Goal: Task Accomplishment & Management: Complete application form

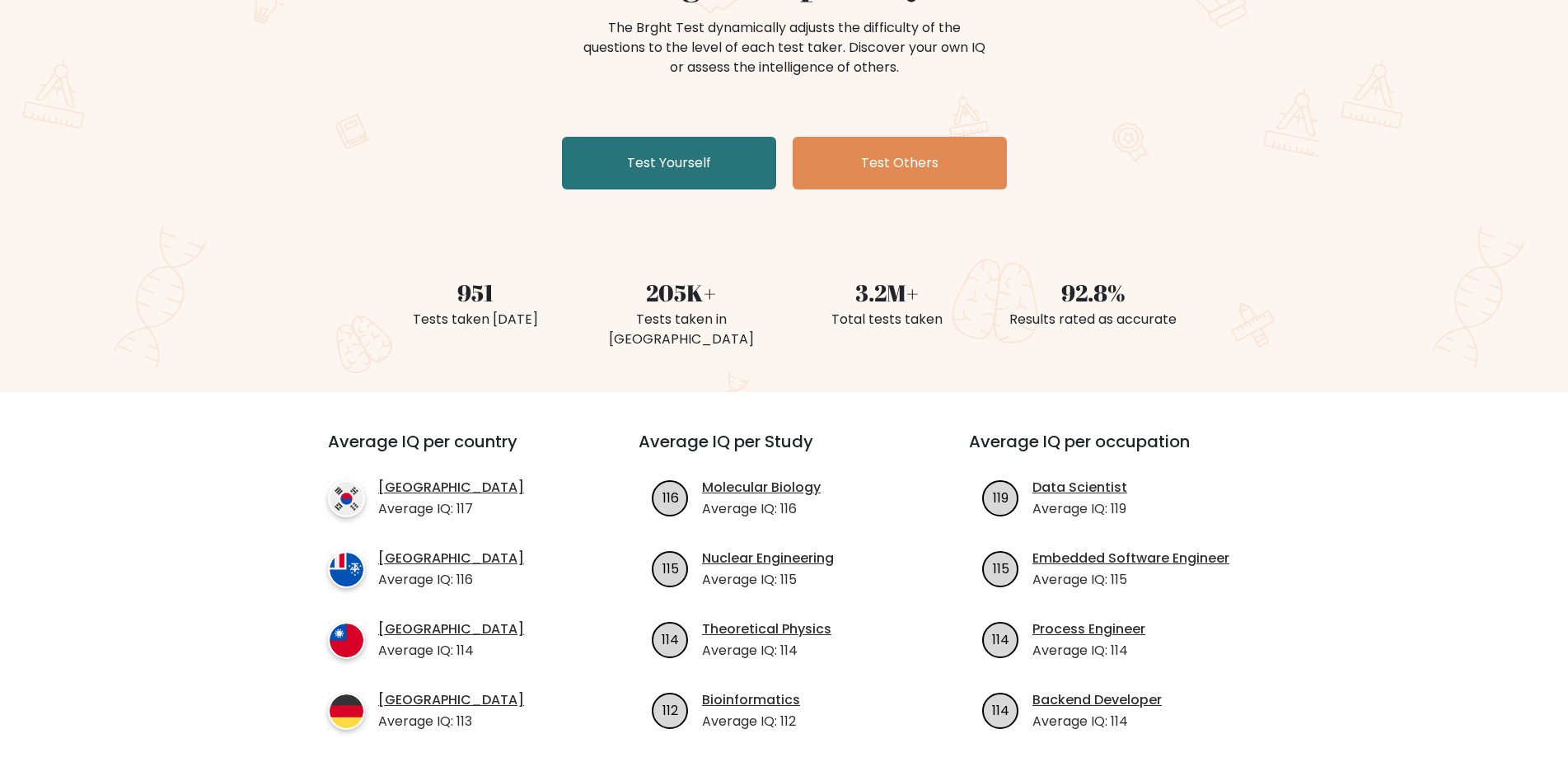
scroll to position [82, 0]
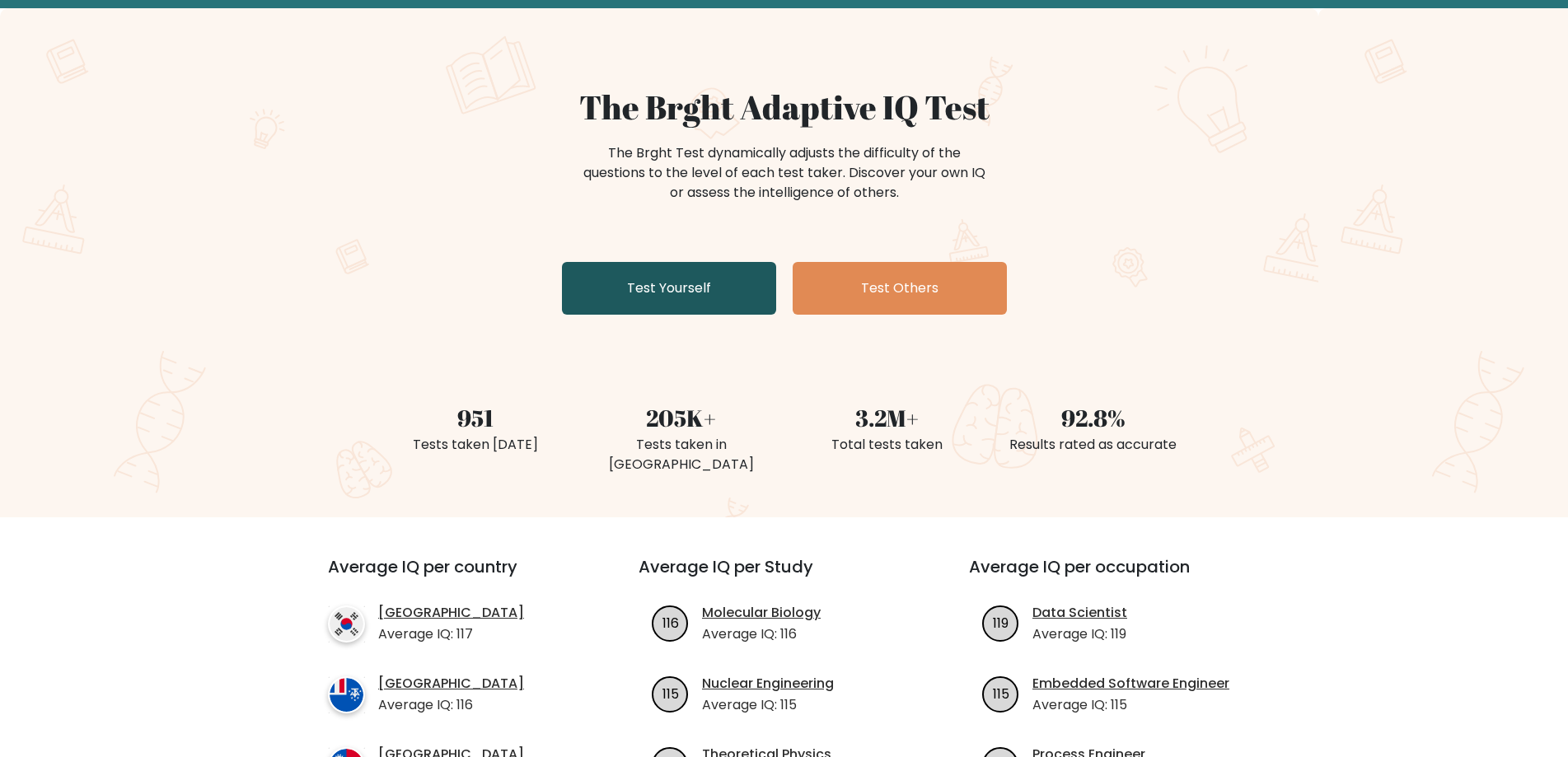
click at [694, 292] on link "Test Yourself" at bounding box center [669, 288] width 214 height 52
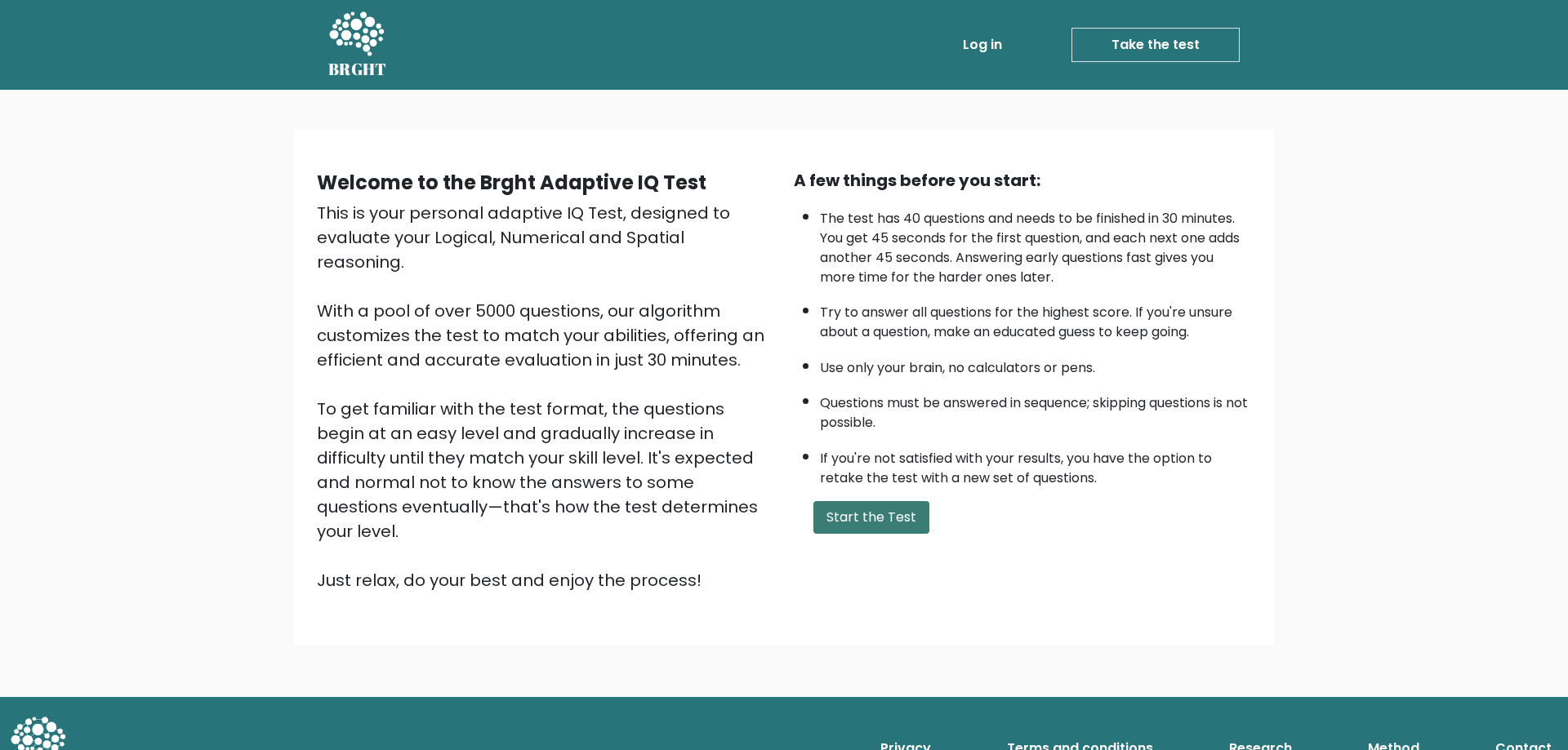
click at [858, 528] on button "Start the Test" at bounding box center [871, 517] width 116 height 33
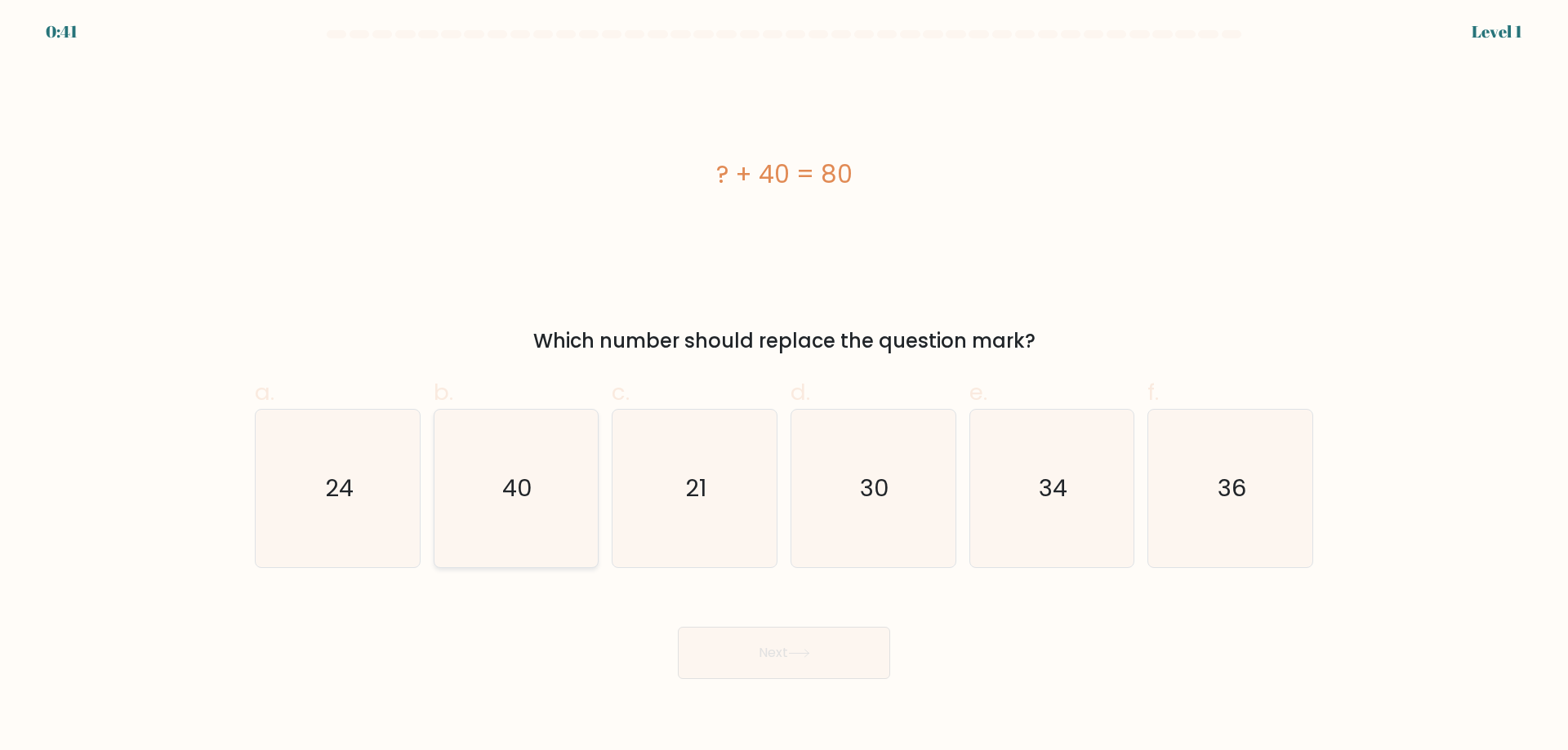
click at [467, 531] on icon "40" at bounding box center [516, 489] width 157 height 157
click at [784, 386] on input "b. 40" at bounding box center [784, 381] width 1 height 10
radio input "true"
click at [742, 644] on button "Next" at bounding box center [783, 653] width 212 height 52
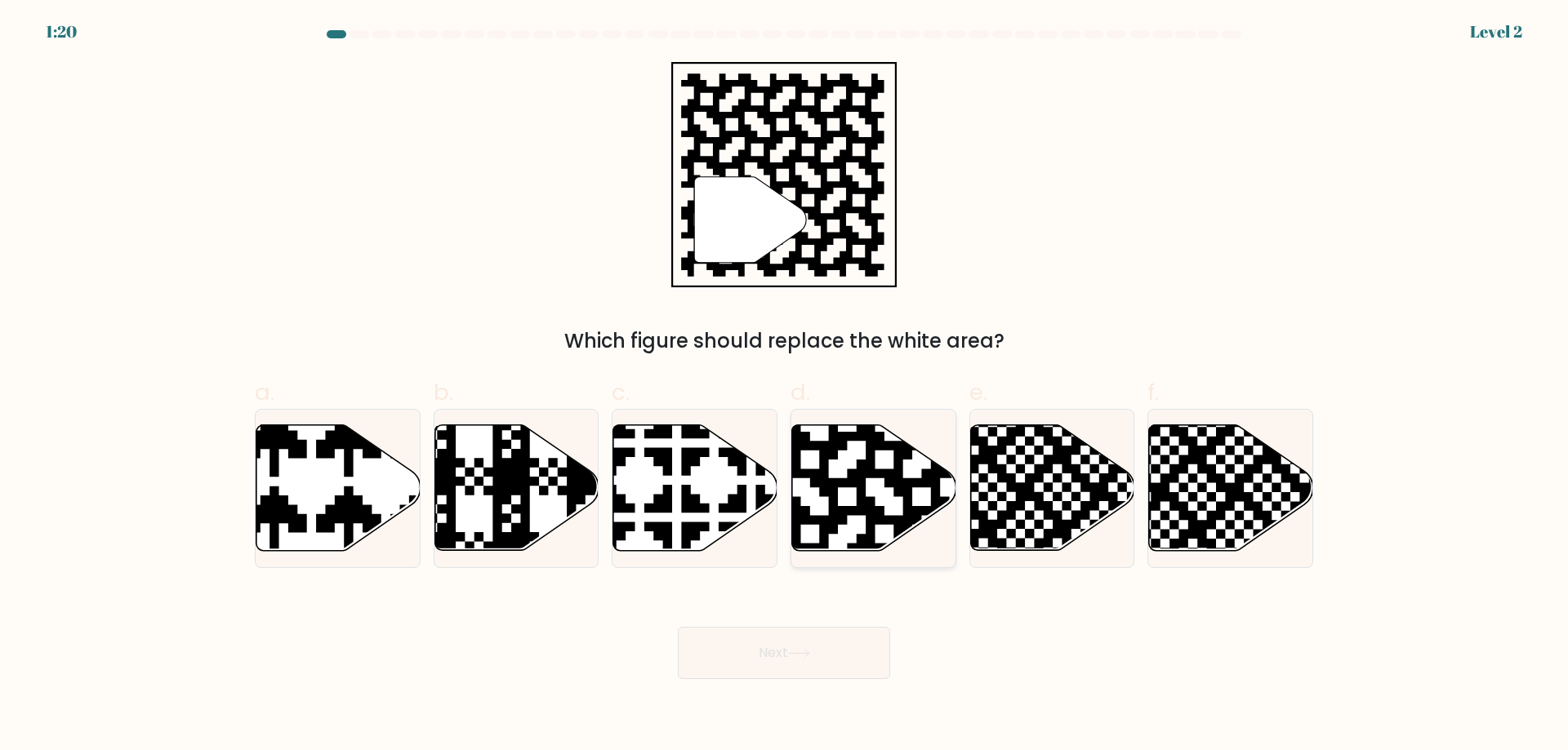
click at [840, 515] on icon at bounding box center [921, 422] width 297 height 297
click at [785, 386] on input "d." at bounding box center [784, 381] width 1 height 10
radio input "true"
drag, startPoint x: 781, startPoint y: 650, endPoint x: 777, endPoint y: 663, distance: 13.6
click at [781, 651] on button "Next" at bounding box center [783, 653] width 212 height 52
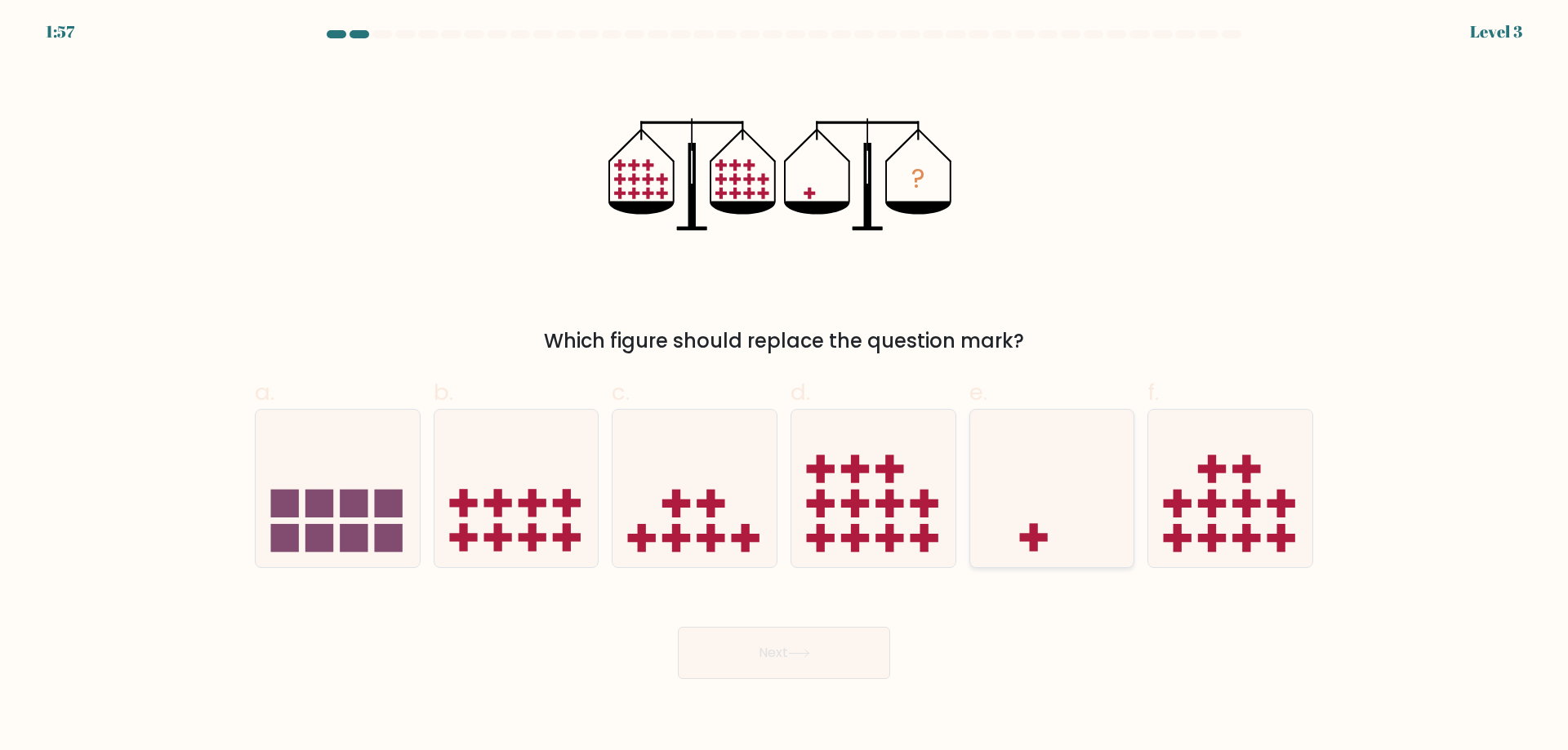
click at [1016, 542] on icon at bounding box center [1052, 488] width 164 height 136
click at [785, 386] on input "e." at bounding box center [784, 381] width 1 height 10
radio input "true"
click at [741, 682] on body "1:56 Level 3" at bounding box center [784, 375] width 1568 height 750
click at [723, 651] on button "Next" at bounding box center [783, 653] width 212 height 52
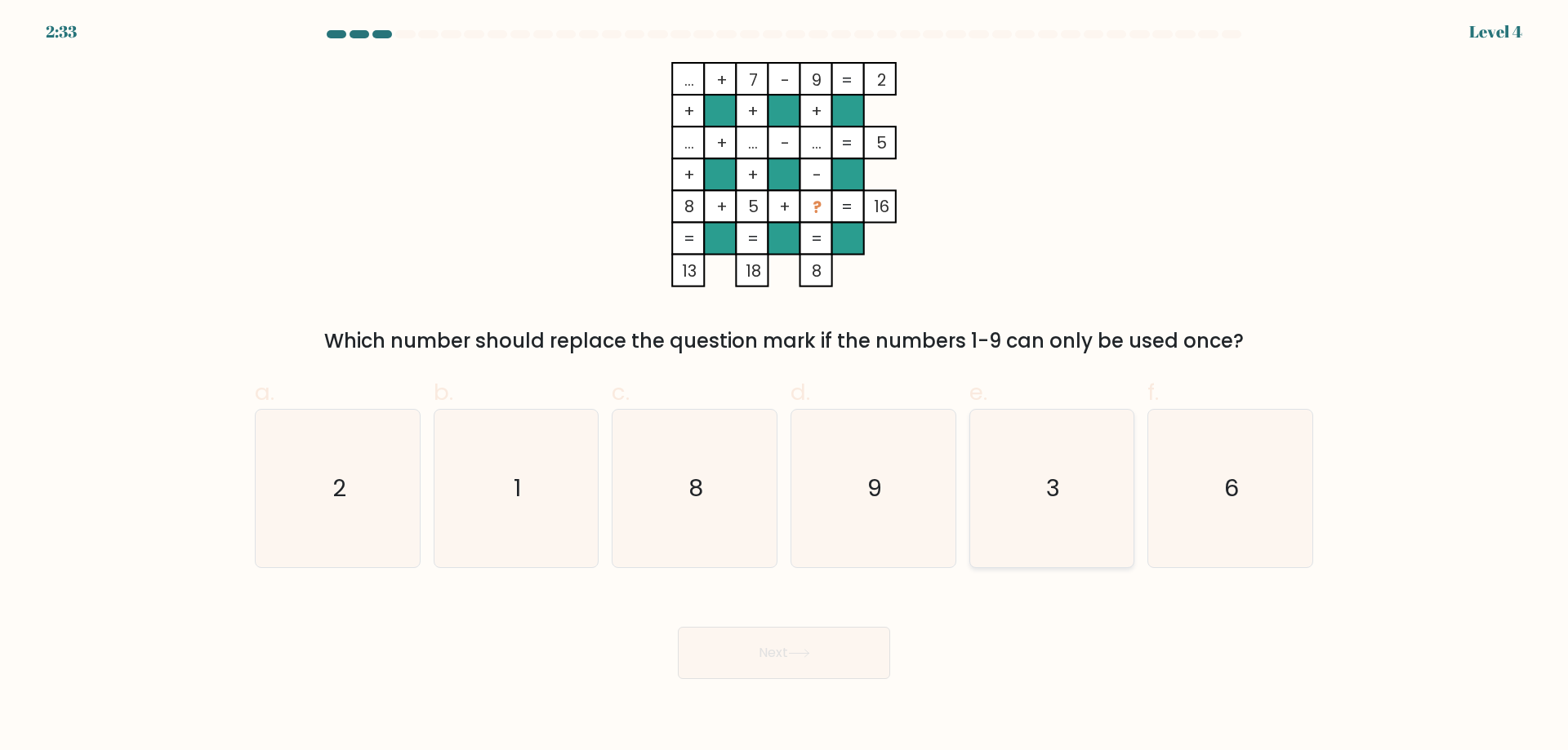
click at [1077, 489] on icon "3" at bounding box center [1051, 489] width 157 height 157
click at [785, 386] on input "e. 3" at bounding box center [784, 381] width 1 height 10
radio input "true"
click at [832, 647] on button "Next" at bounding box center [783, 653] width 212 height 52
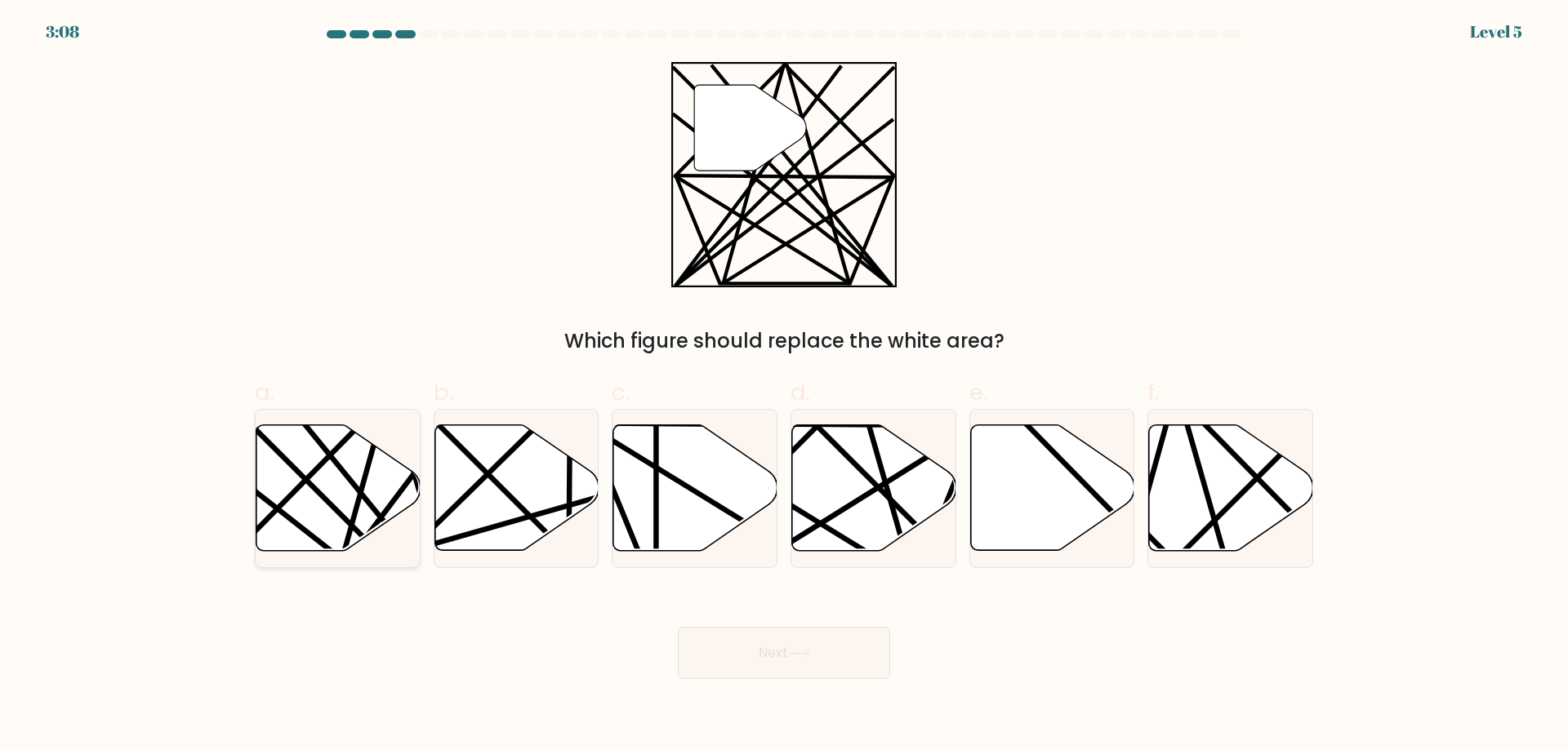
click at [318, 508] on icon at bounding box center [338, 488] width 164 height 125
click at [784, 386] on input "a." at bounding box center [784, 381] width 1 height 10
radio input "true"
click at [809, 658] on button "Next" at bounding box center [783, 653] width 212 height 52
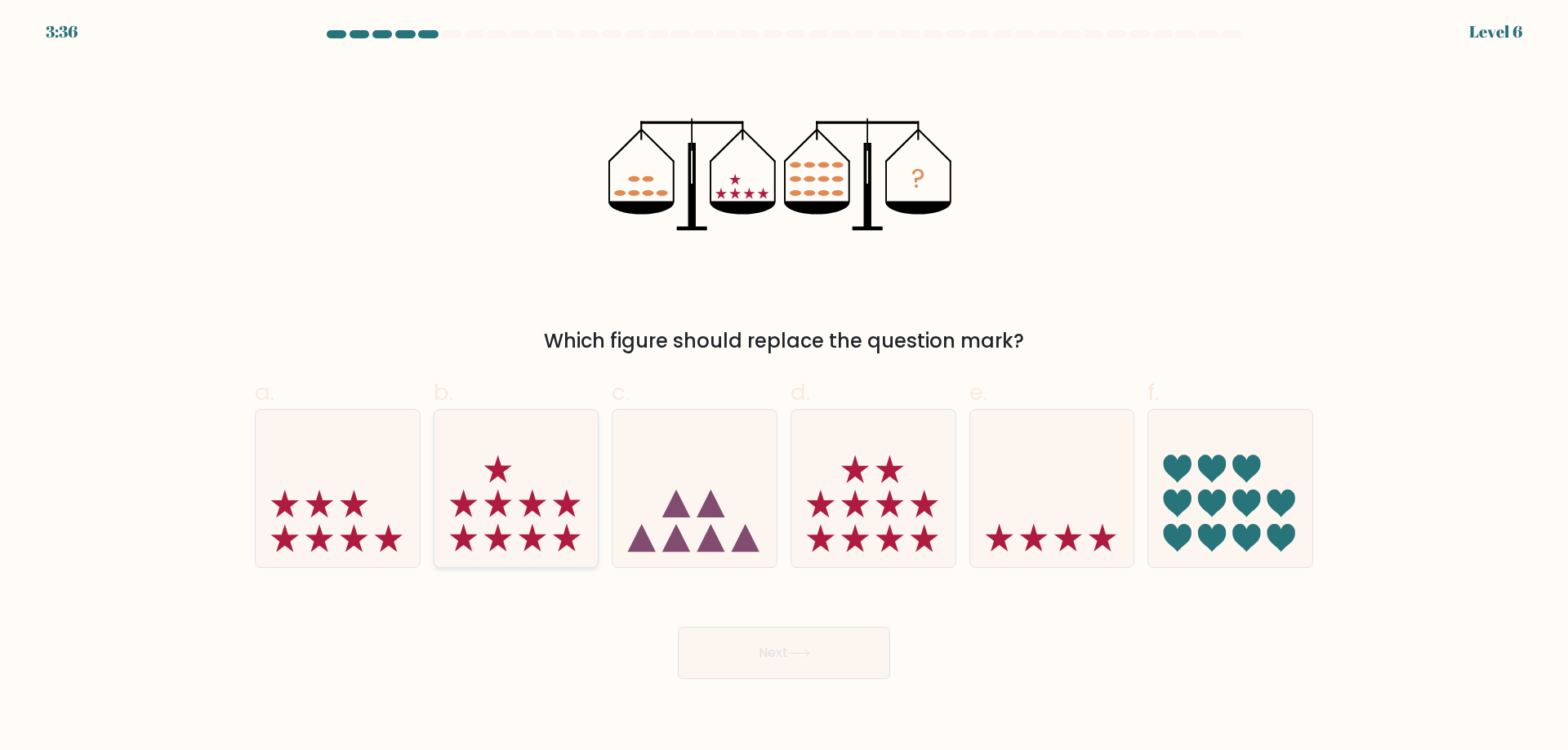
click at [558, 509] on icon at bounding box center [517, 488] width 164 height 136
click at [784, 386] on input "b." at bounding box center [784, 381] width 1 height 10
radio input "true"
click at [814, 623] on div "Next" at bounding box center [784, 633] width 1078 height 92
click at [800, 650] on icon at bounding box center [799, 653] width 22 height 9
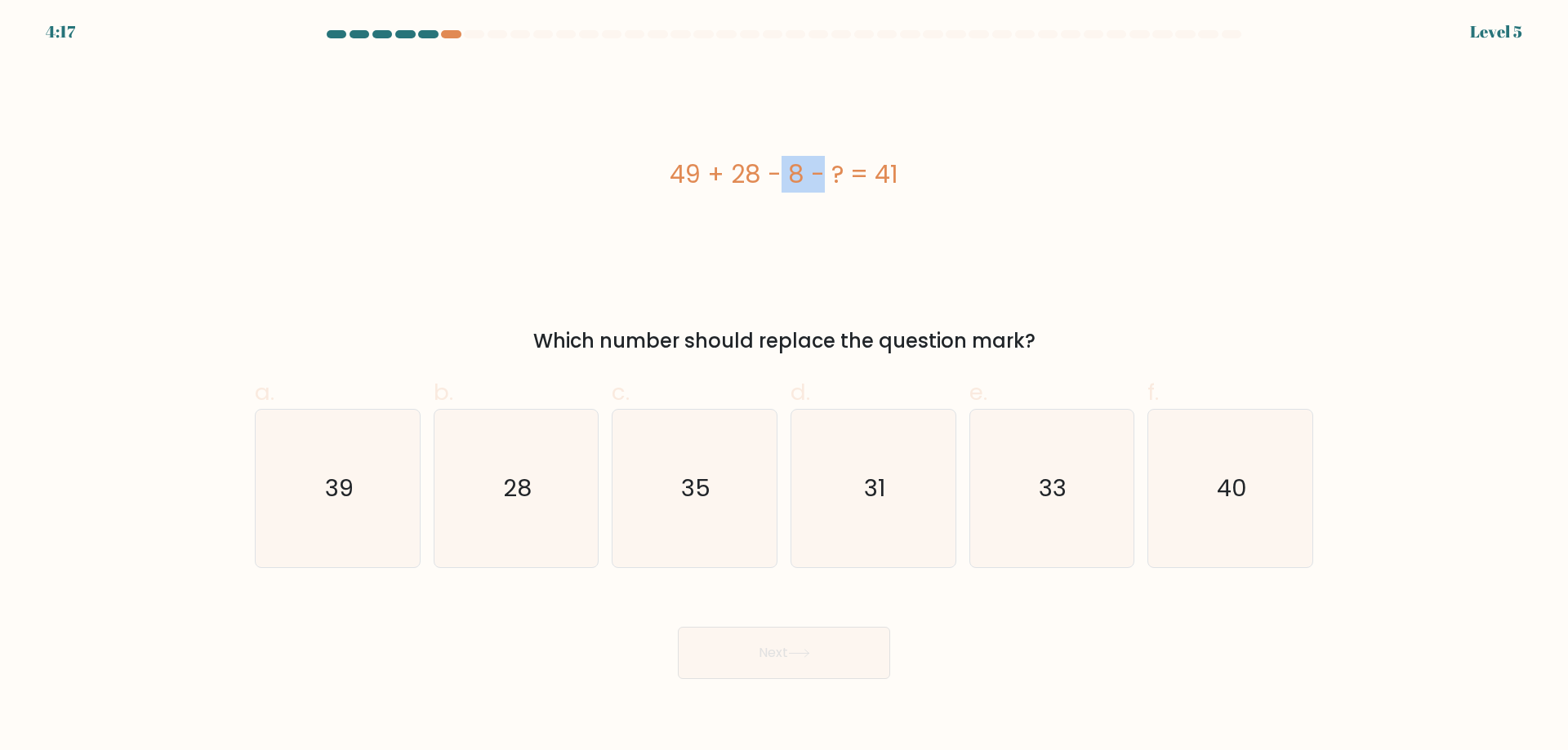
drag, startPoint x: 678, startPoint y: 169, endPoint x: 717, endPoint y: 179, distance: 40.3
click at [717, 179] on div "49 + 28 - 8 - ? = 41" at bounding box center [783, 174] width 1058 height 36
drag, startPoint x: 746, startPoint y: 181, endPoint x: 781, endPoint y: 187, distance: 35.5
click at [781, 187] on div "49 + 28 - 8 - ? = 41" at bounding box center [783, 174] width 1058 height 36
click at [678, 177] on div "49 + 28 - 8 - ? = 41" at bounding box center [783, 174] width 1058 height 36
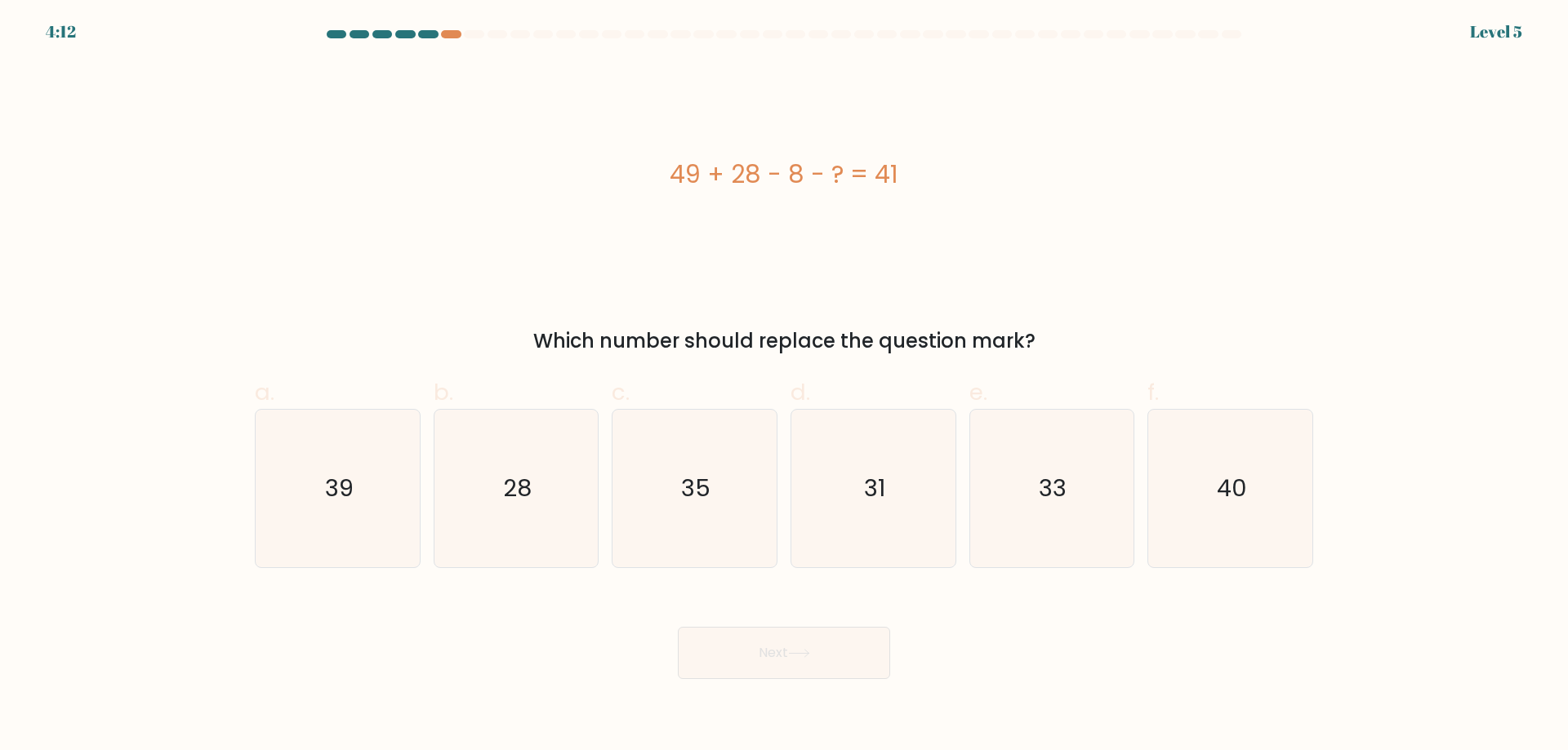
drag, startPoint x: 702, startPoint y: 178, endPoint x: 929, endPoint y: 186, distance: 227.1
click at [929, 186] on div "49 + 28 - 8 - ? = 41" at bounding box center [783, 174] width 1058 height 36
copy div "49 + 28 - 8 - ? = 41"
click at [539, 509] on icon "28" at bounding box center [516, 489] width 157 height 157
click at [784, 386] on input "b. 28" at bounding box center [784, 381] width 1 height 10
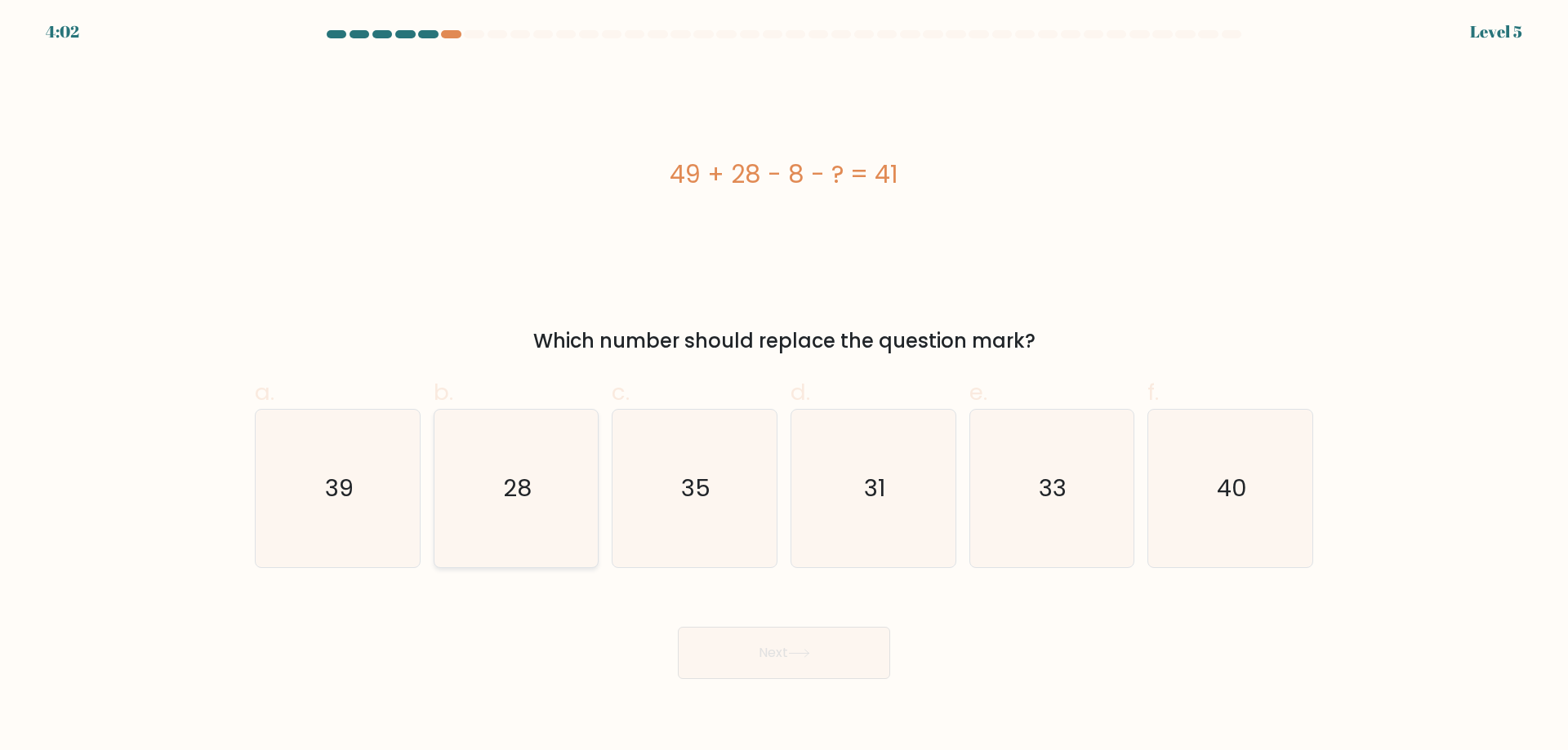
radio input "true"
click at [833, 631] on button "Next" at bounding box center [783, 653] width 212 height 52
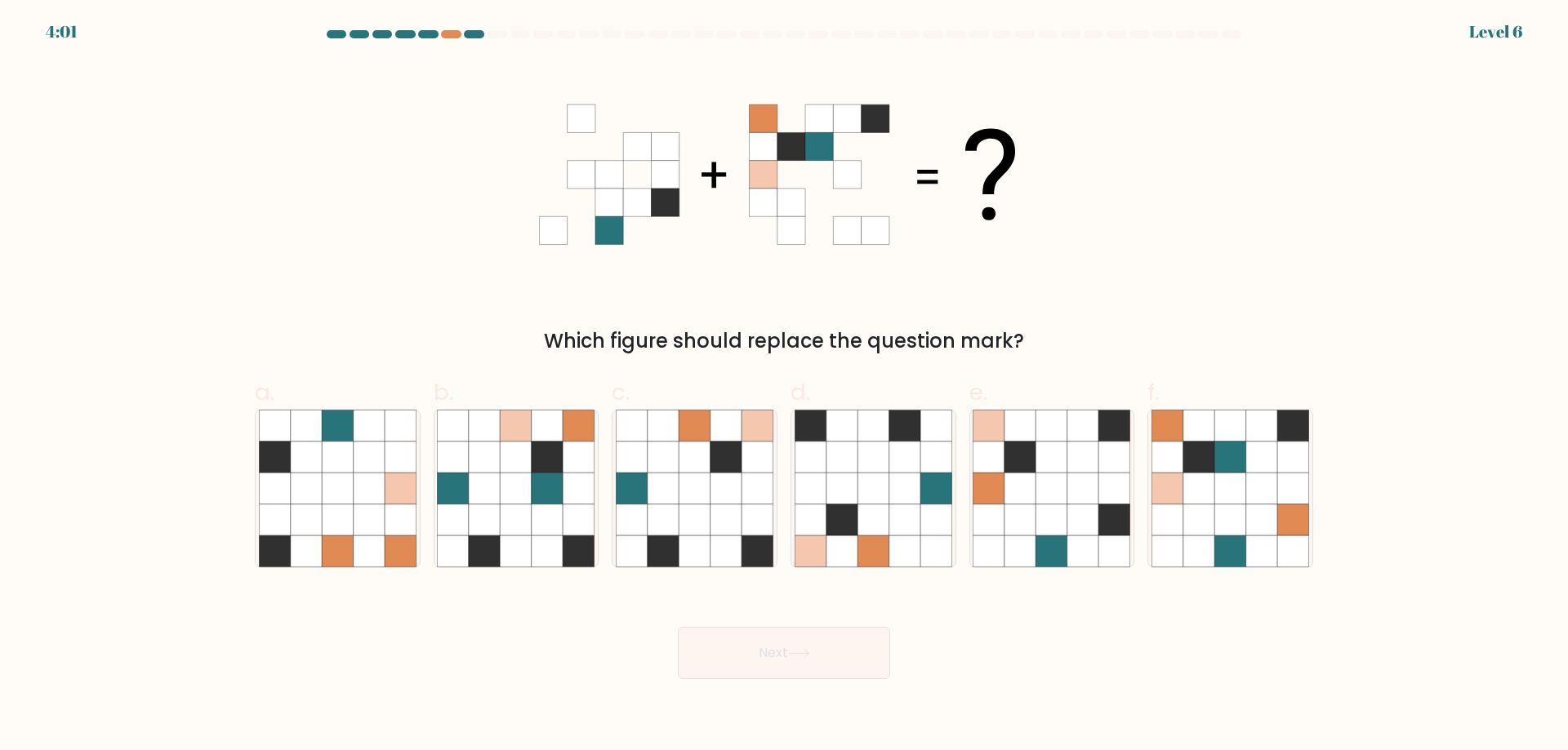
click at [780, 658] on button "Next" at bounding box center [783, 653] width 212 height 52
click at [800, 312] on div "Which figure should replace the question mark?" at bounding box center [784, 209] width 1078 height 294
click at [1238, 529] on icon at bounding box center [1230, 520] width 31 height 31
click at [785, 386] on input "f." at bounding box center [784, 381] width 1 height 10
radio input "true"
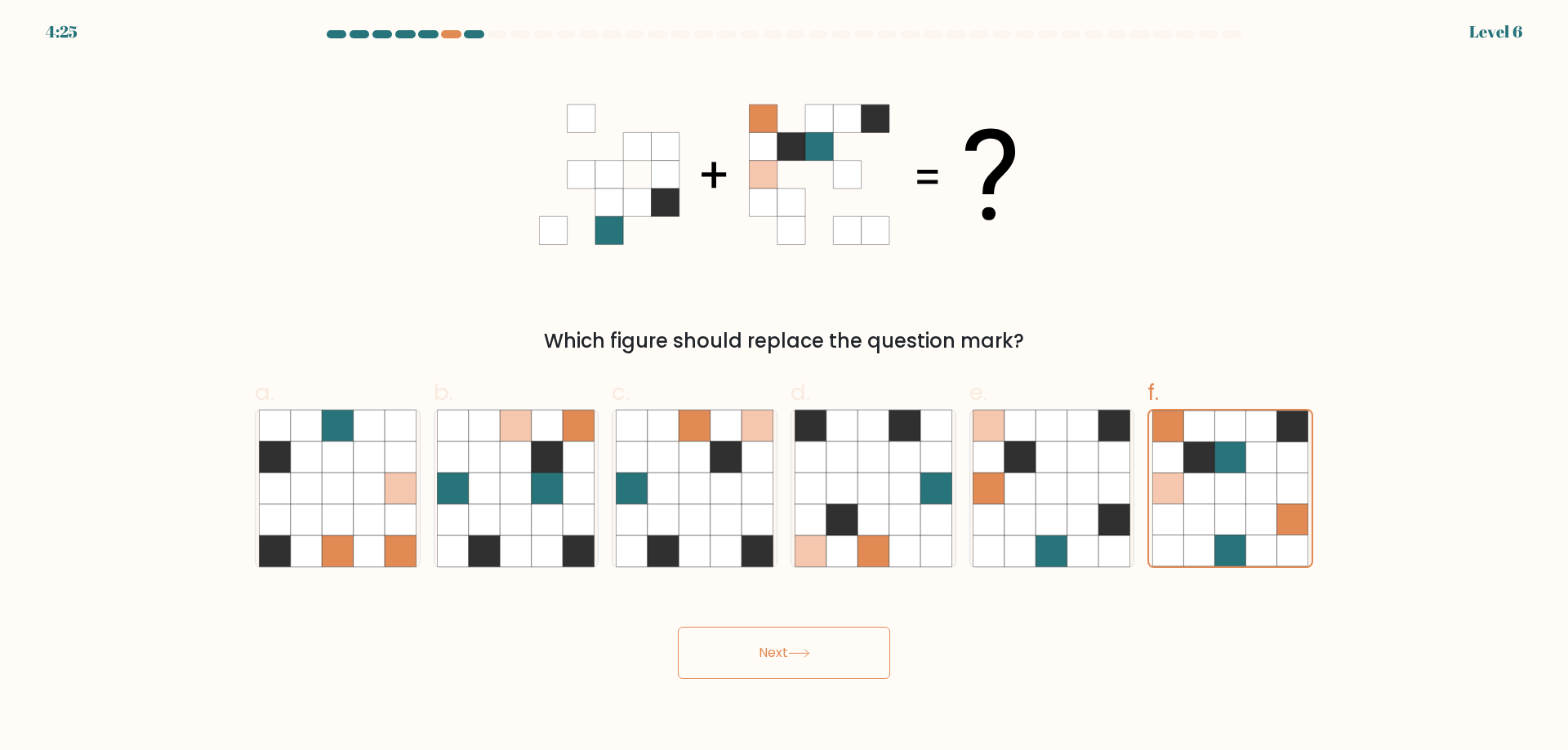
click at [826, 661] on button "Next" at bounding box center [783, 653] width 212 height 52
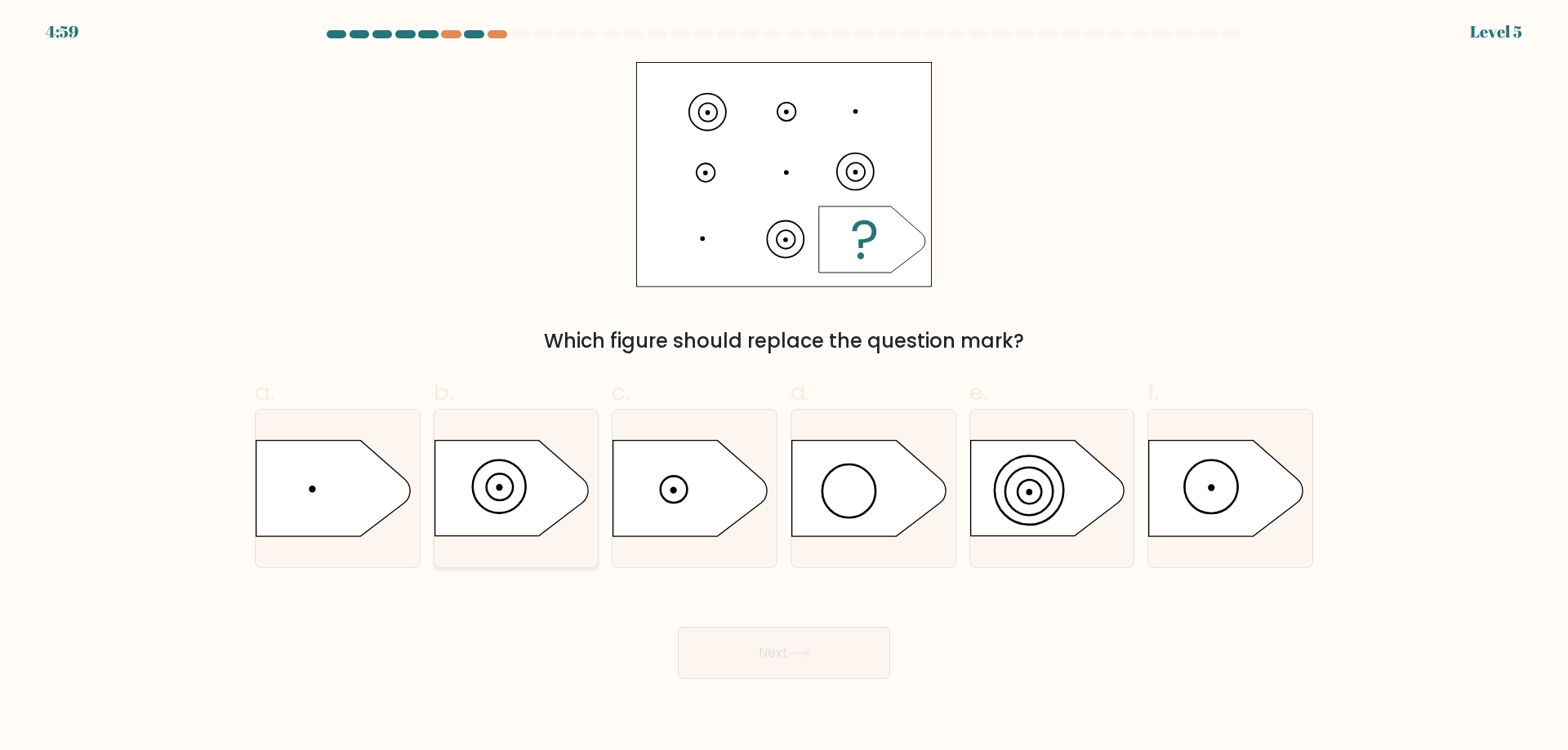
click at [517, 510] on icon at bounding box center [517, 489] width 164 height 97
click at [784, 386] on input "b." at bounding box center [784, 381] width 1 height 10
radio input "true"
click at [757, 657] on button "Next" at bounding box center [783, 653] width 212 height 52
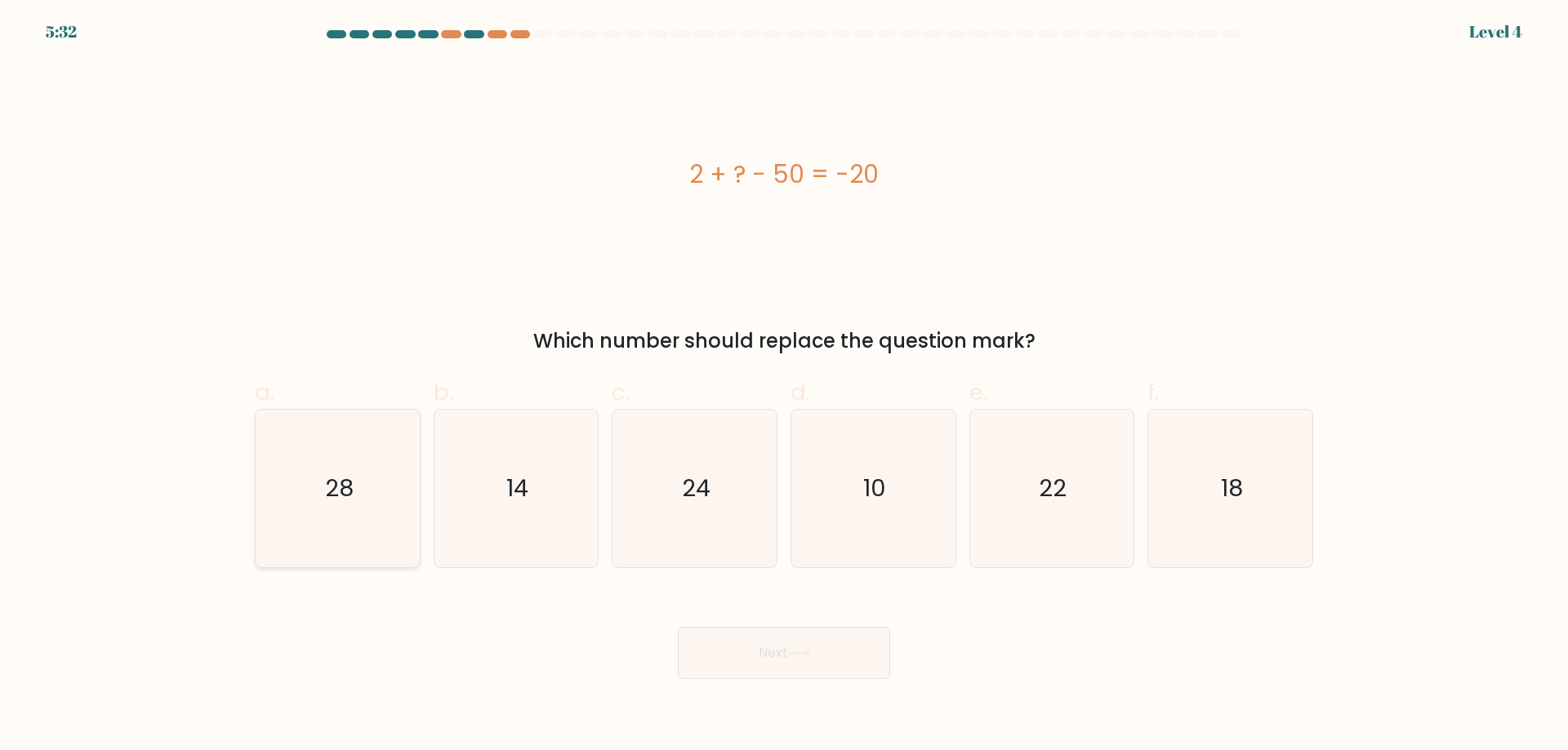
click at [382, 491] on icon "28" at bounding box center [337, 489] width 157 height 157
click at [784, 386] on input "a. 28" at bounding box center [784, 381] width 1 height 10
radio input "true"
drag, startPoint x: 788, startPoint y: 678, endPoint x: 774, endPoint y: 670, distance: 16.1
click at [787, 678] on button "Next" at bounding box center [783, 653] width 212 height 52
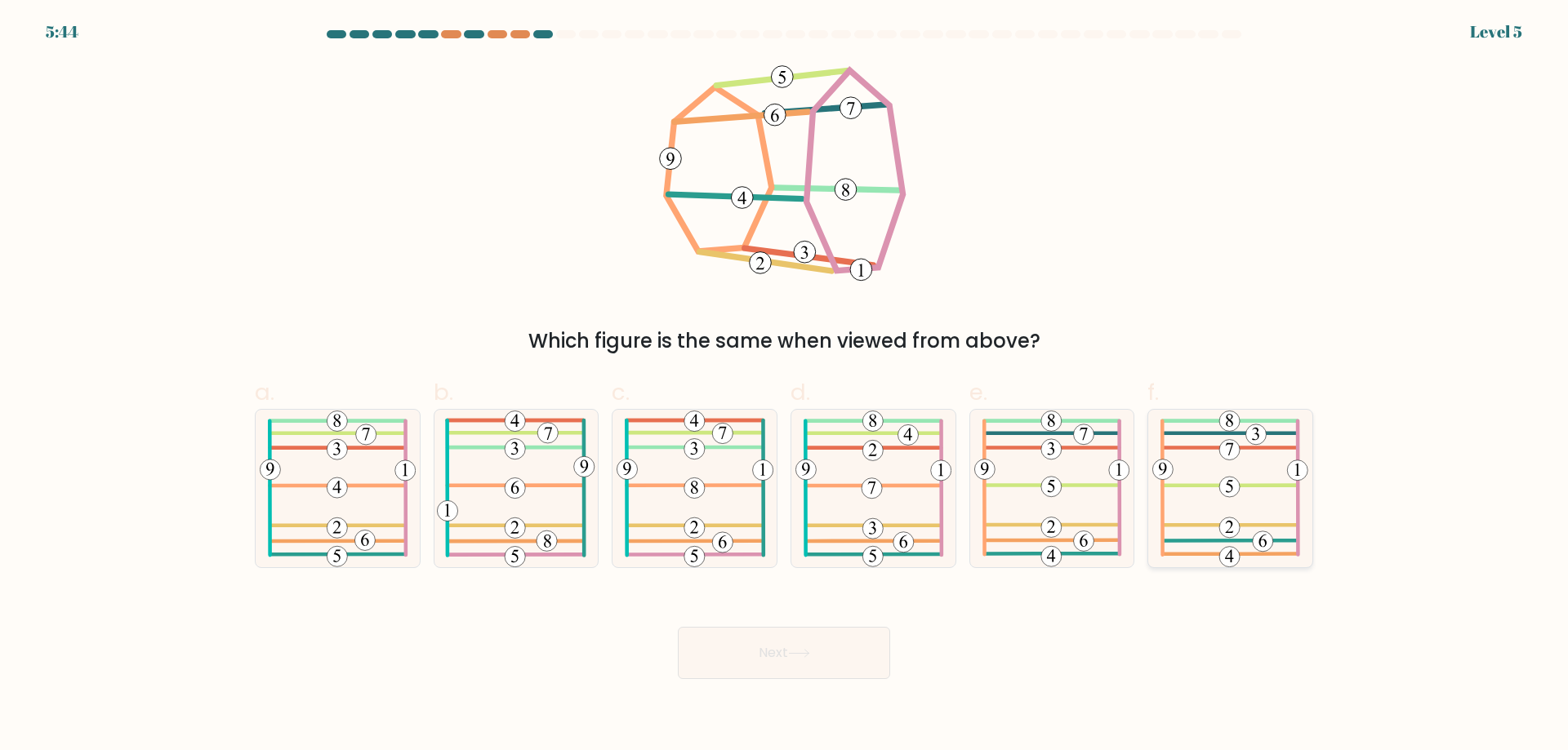
click at [1227, 535] on 807 at bounding box center [1230, 528] width 21 height 21
click at [785, 386] on input "f." at bounding box center [784, 381] width 1 height 10
radio input "true"
click at [839, 641] on button "Next" at bounding box center [783, 653] width 212 height 52
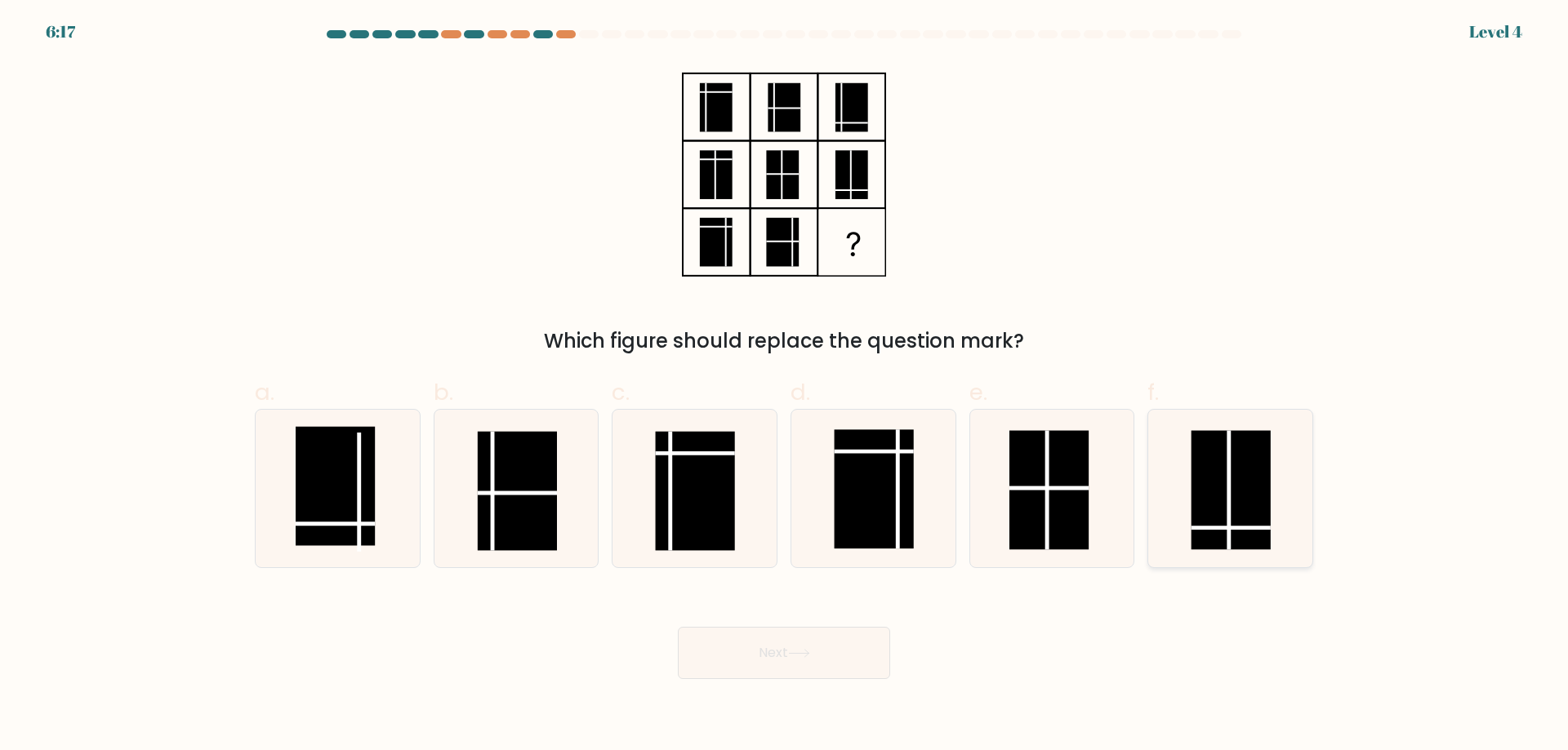
click at [1243, 532] on rect at bounding box center [1231, 490] width 80 height 119
click at [785, 386] on input "f." at bounding box center [784, 381] width 1 height 10
radio input "true"
click at [349, 471] on rect at bounding box center [336, 486] width 80 height 119
click at [784, 386] on input "a." at bounding box center [784, 381] width 1 height 10
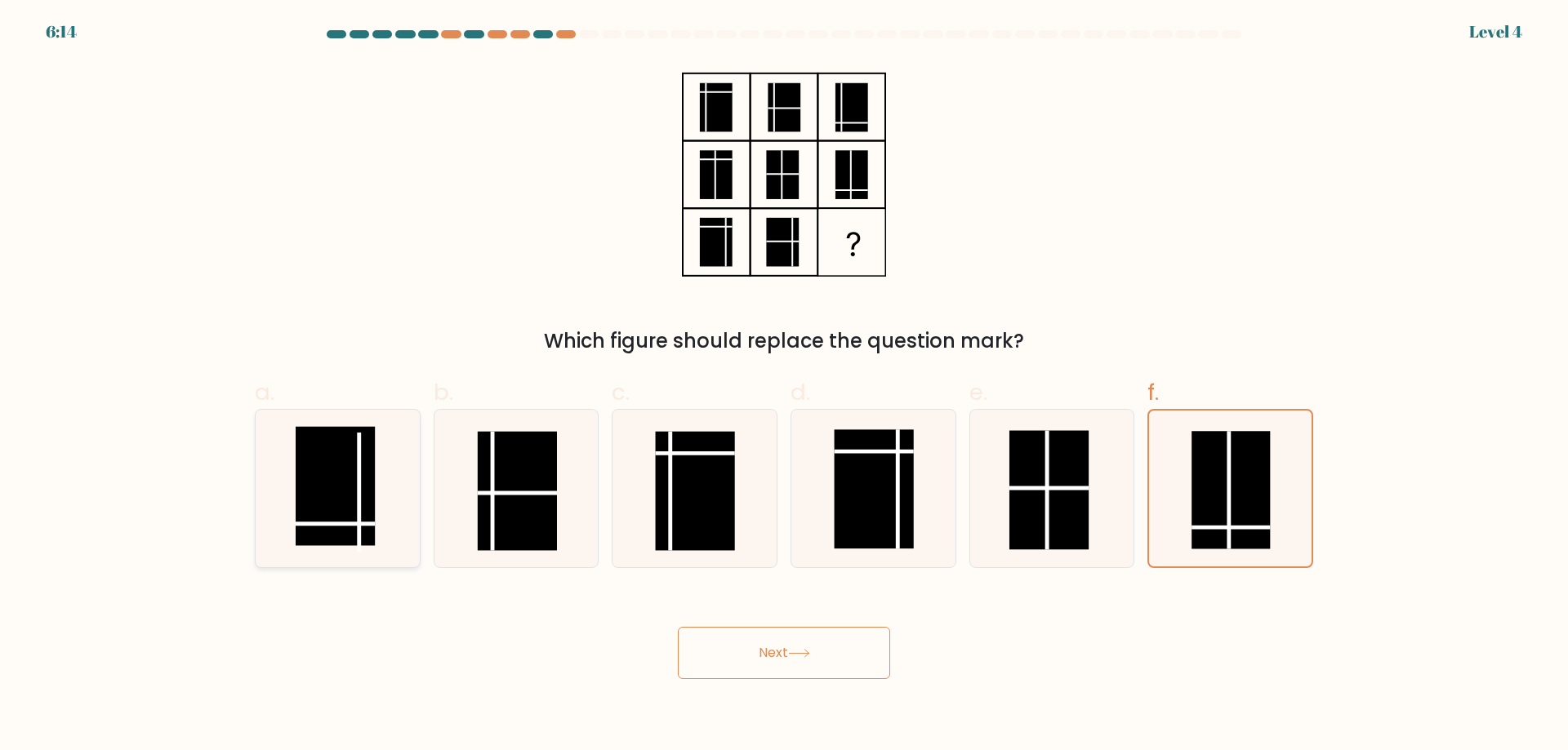
radio input "true"
click at [830, 648] on button "Next" at bounding box center [783, 653] width 212 height 52
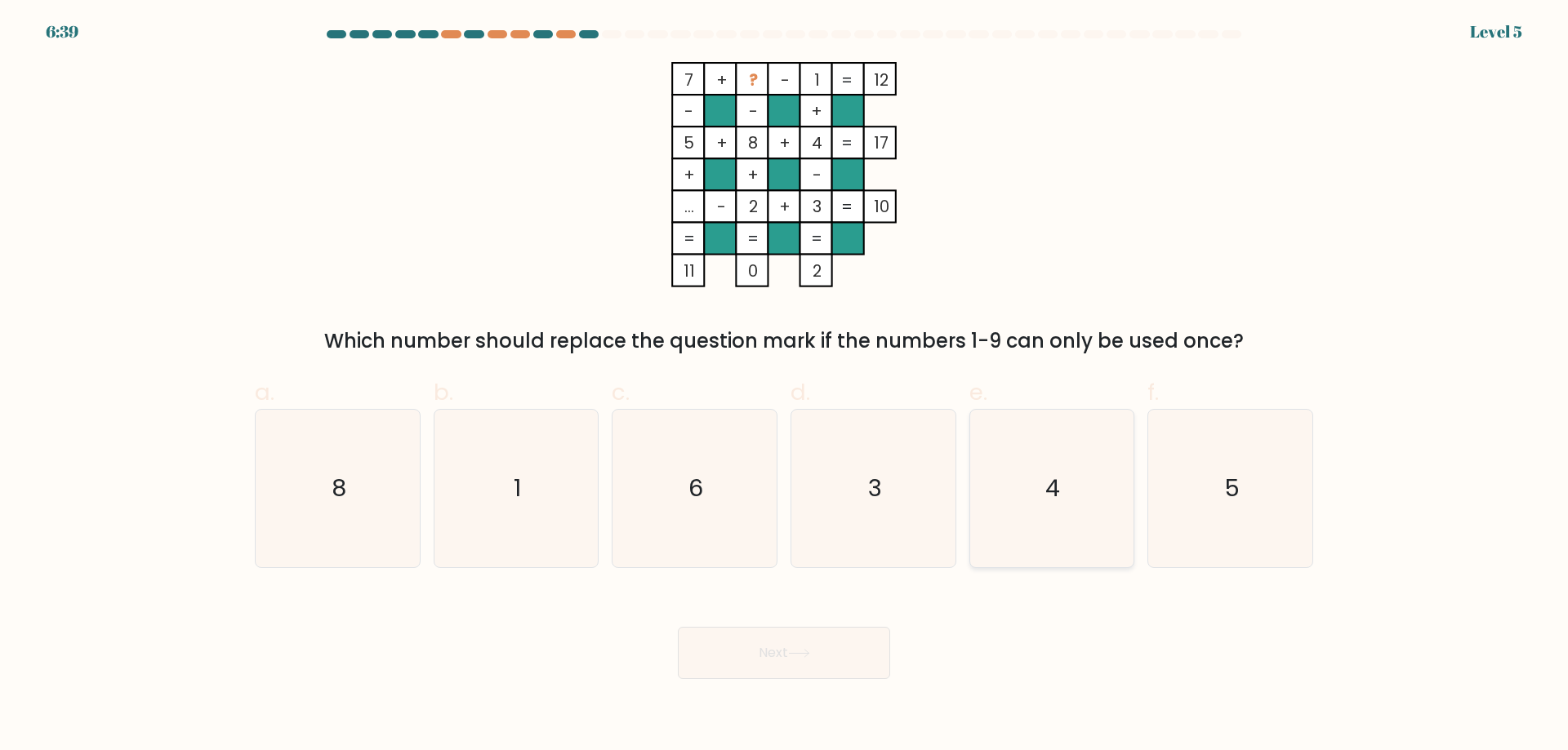
click at [1020, 489] on icon "4" at bounding box center [1051, 489] width 157 height 157
click at [785, 386] on input "e. 4" at bounding box center [784, 381] width 1 height 10
radio input "true"
click at [371, 529] on icon "8" at bounding box center [337, 489] width 157 height 157
click at [784, 386] on input "a. 8" at bounding box center [784, 381] width 1 height 10
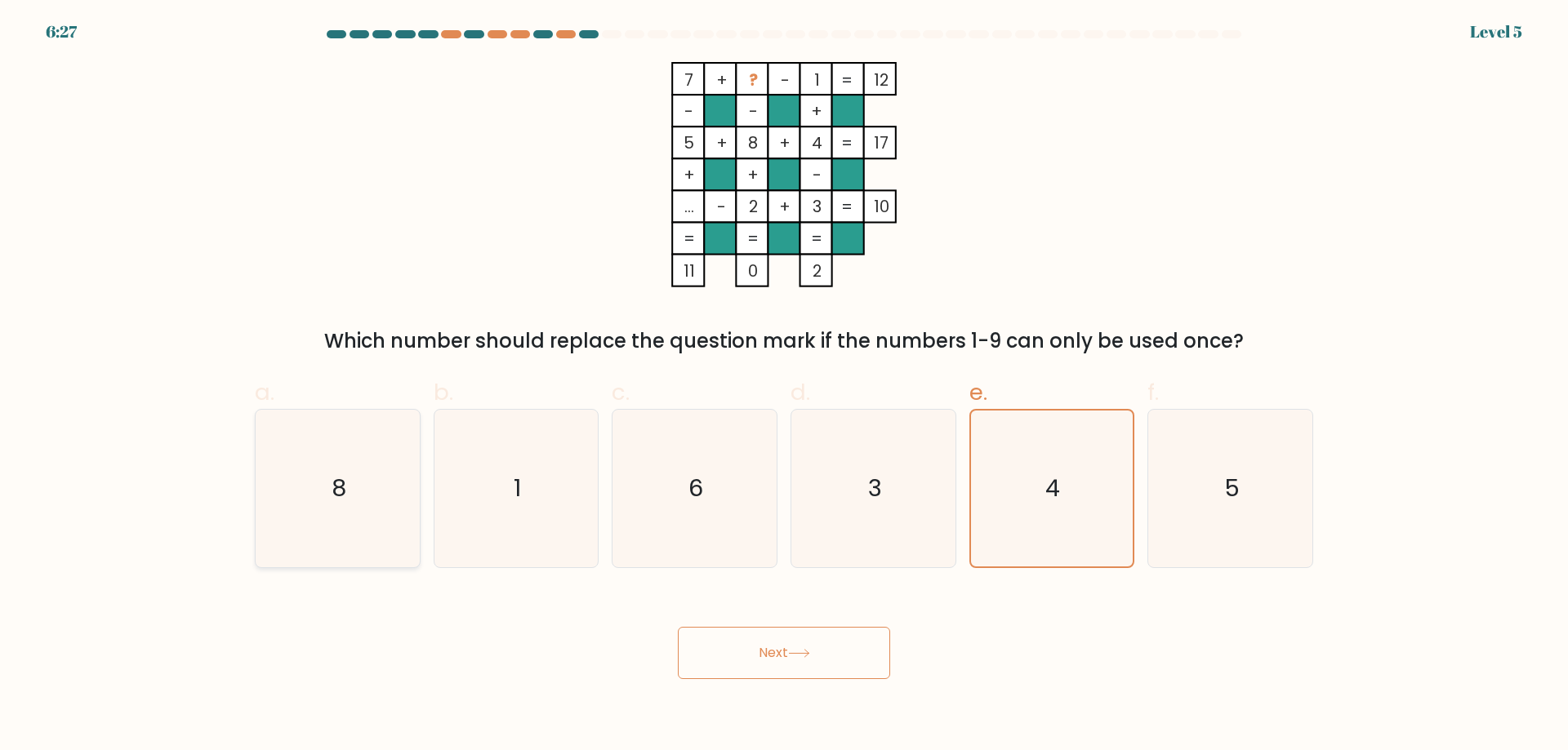
radio input "true"
click at [800, 645] on button "Next" at bounding box center [783, 653] width 212 height 52
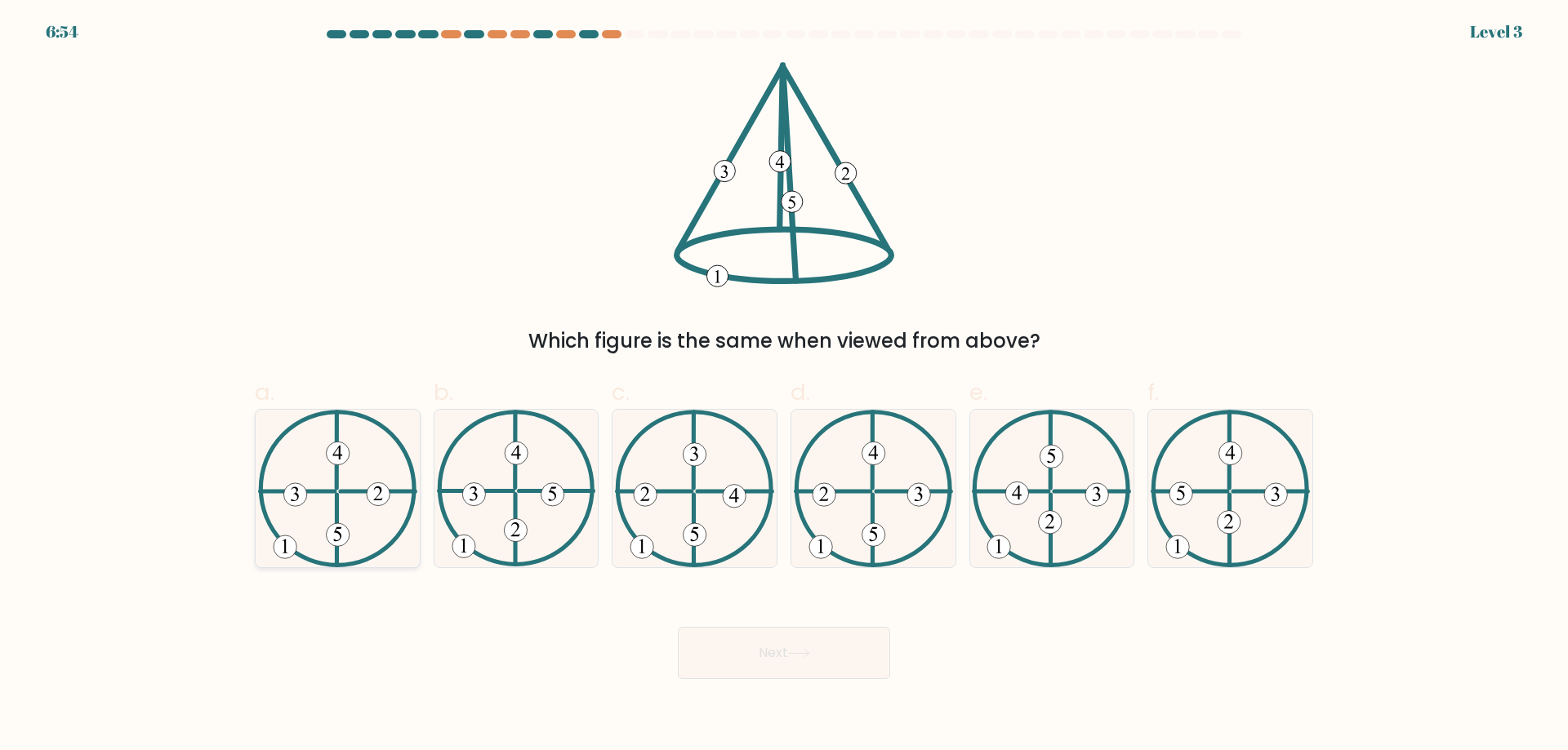
click at [349, 465] on icon at bounding box center [337, 489] width 159 height 157
click at [784, 386] on input "a." at bounding box center [784, 381] width 1 height 10
radio input "true"
click at [853, 633] on button "Next" at bounding box center [783, 653] width 212 height 52
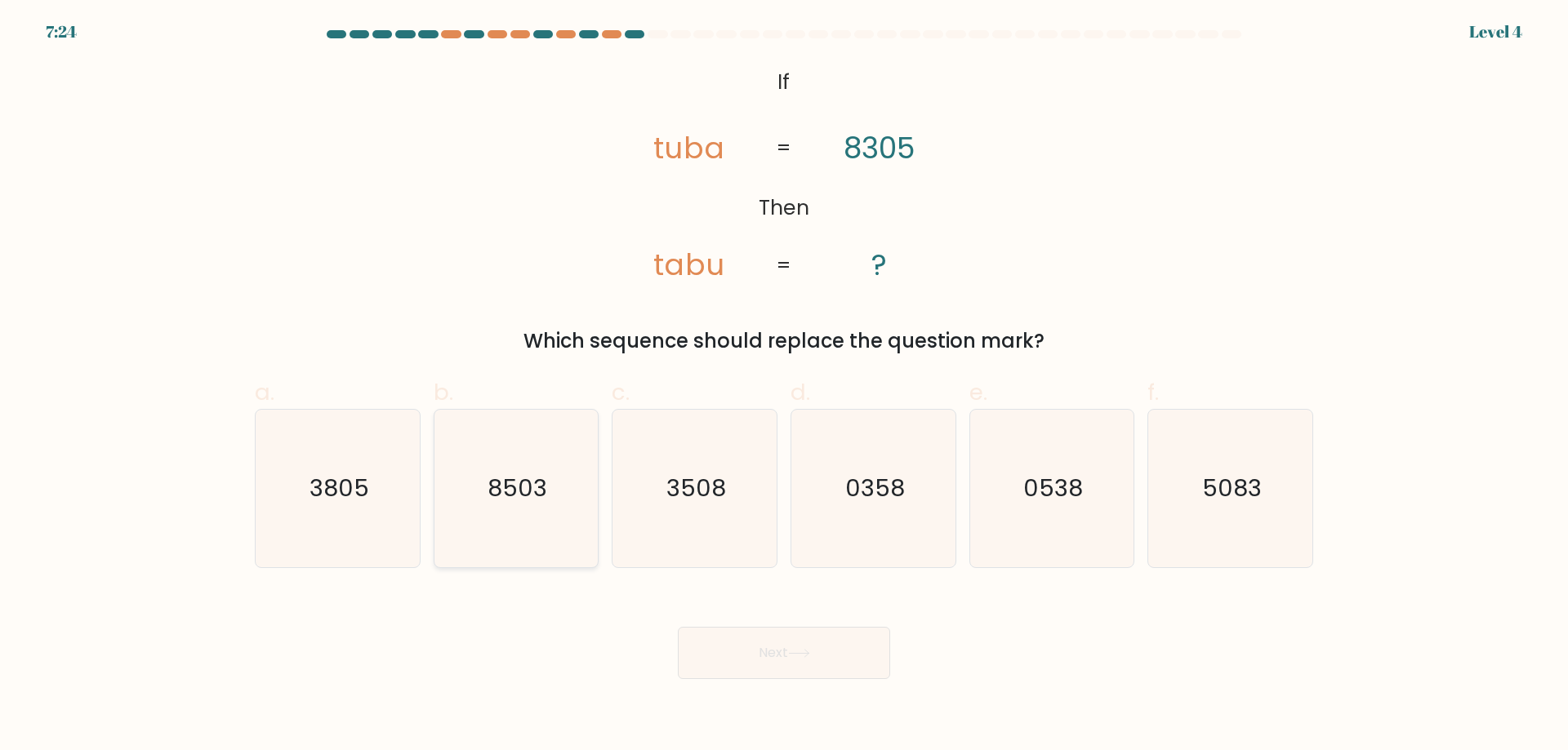
click at [524, 541] on icon "8503" at bounding box center [516, 489] width 157 height 157
click at [784, 386] on input "b. 8503" at bounding box center [784, 381] width 1 height 10
radio input "true"
click at [773, 639] on button "Next" at bounding box center [783, 653] width 212 height 52
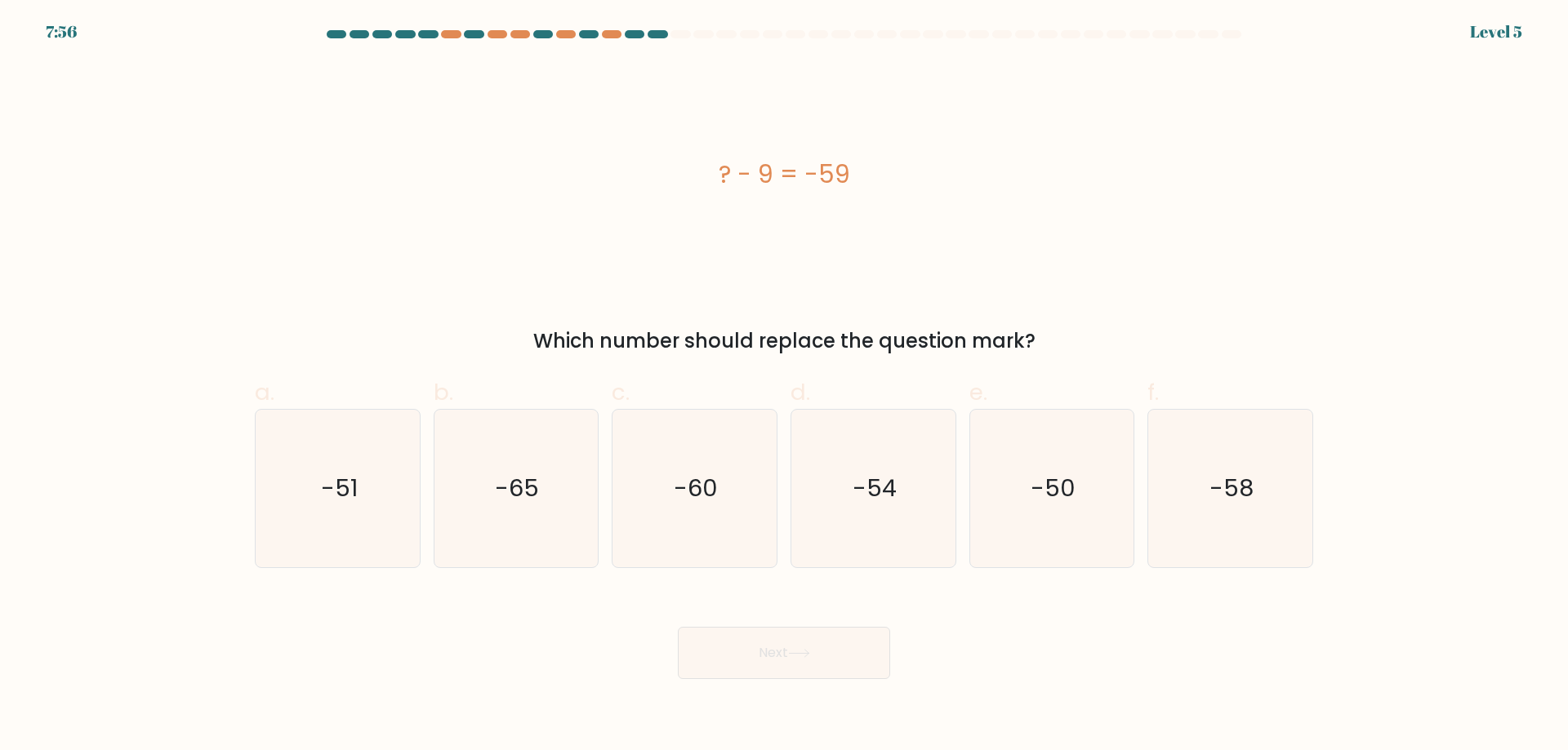
drag, startPoint x: 530, startPoint y: 325, endPoint x: 1065, endPoint y: 334, distance: 535.1
click at [1066, 334] on div "Which number should replace the question mark?" at bounding box center [784, 341] width 1038 height 29
click at [649, 208] on div "? - 9 = -59" at bounding box center [783, 175] width 1058 height 225
click at [553, 495] on icon "-65" at bounding box center [516, 489] width 157 height 157
click at [784, 386] on input "b. -65" at bounding box center [784, 381] width 1 height 10
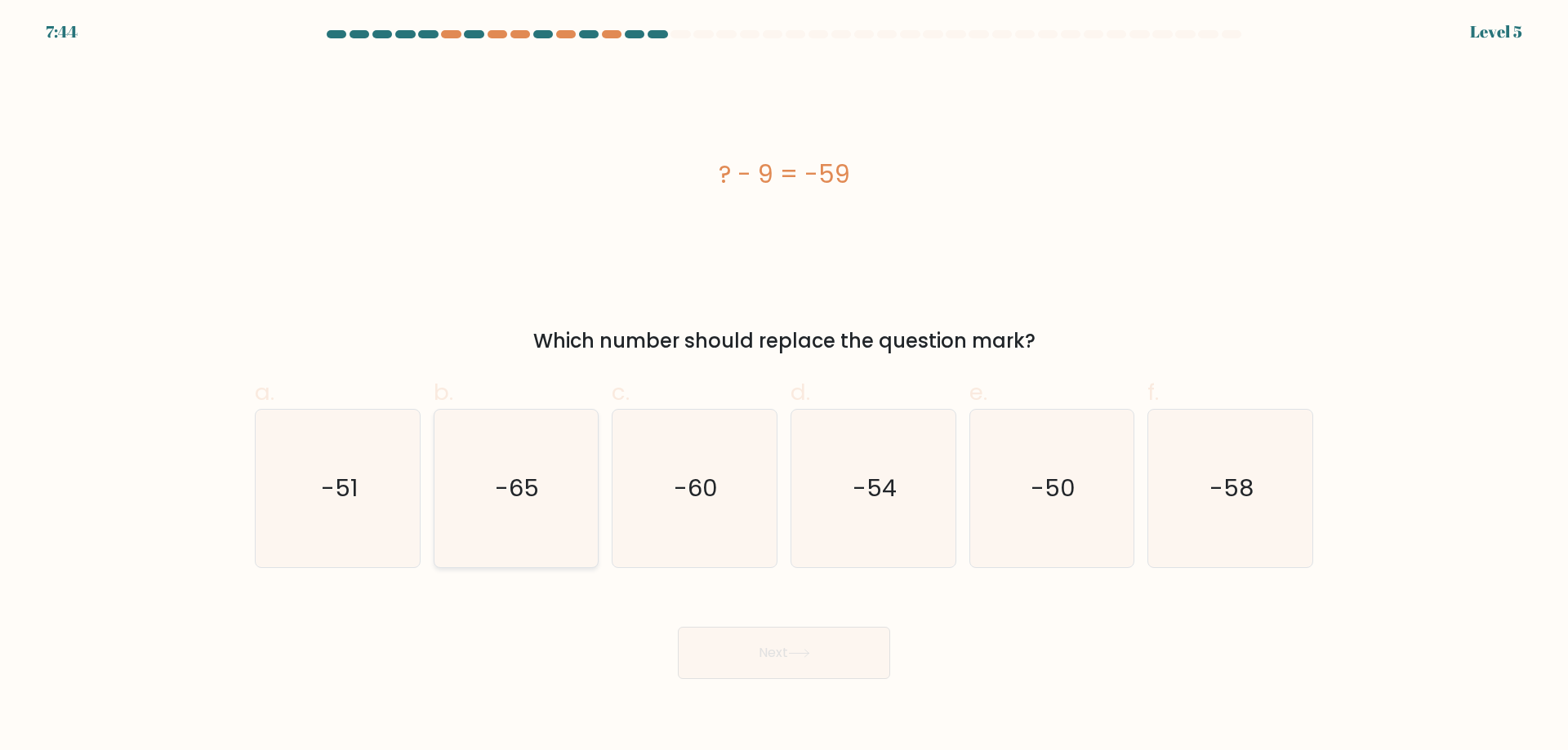
radio input "true"
click at [780, 661] on button "Next" at bounding box center [783, 653] width 212 height 52
